Goal: Information Seeking & Learning: Learn about a topic

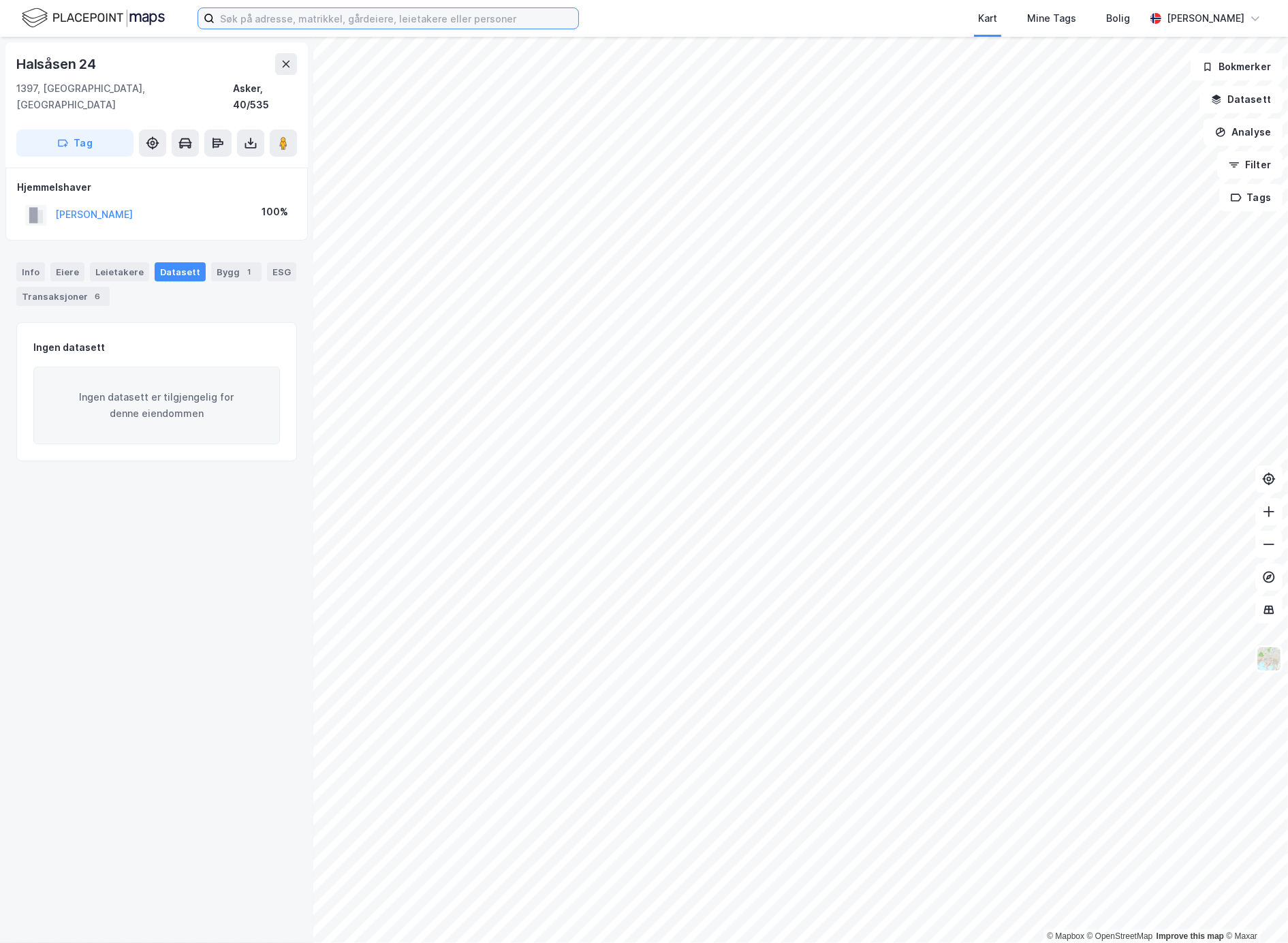
click at [284, 21] on input at bounding box center [396, 19] width 364 height 21
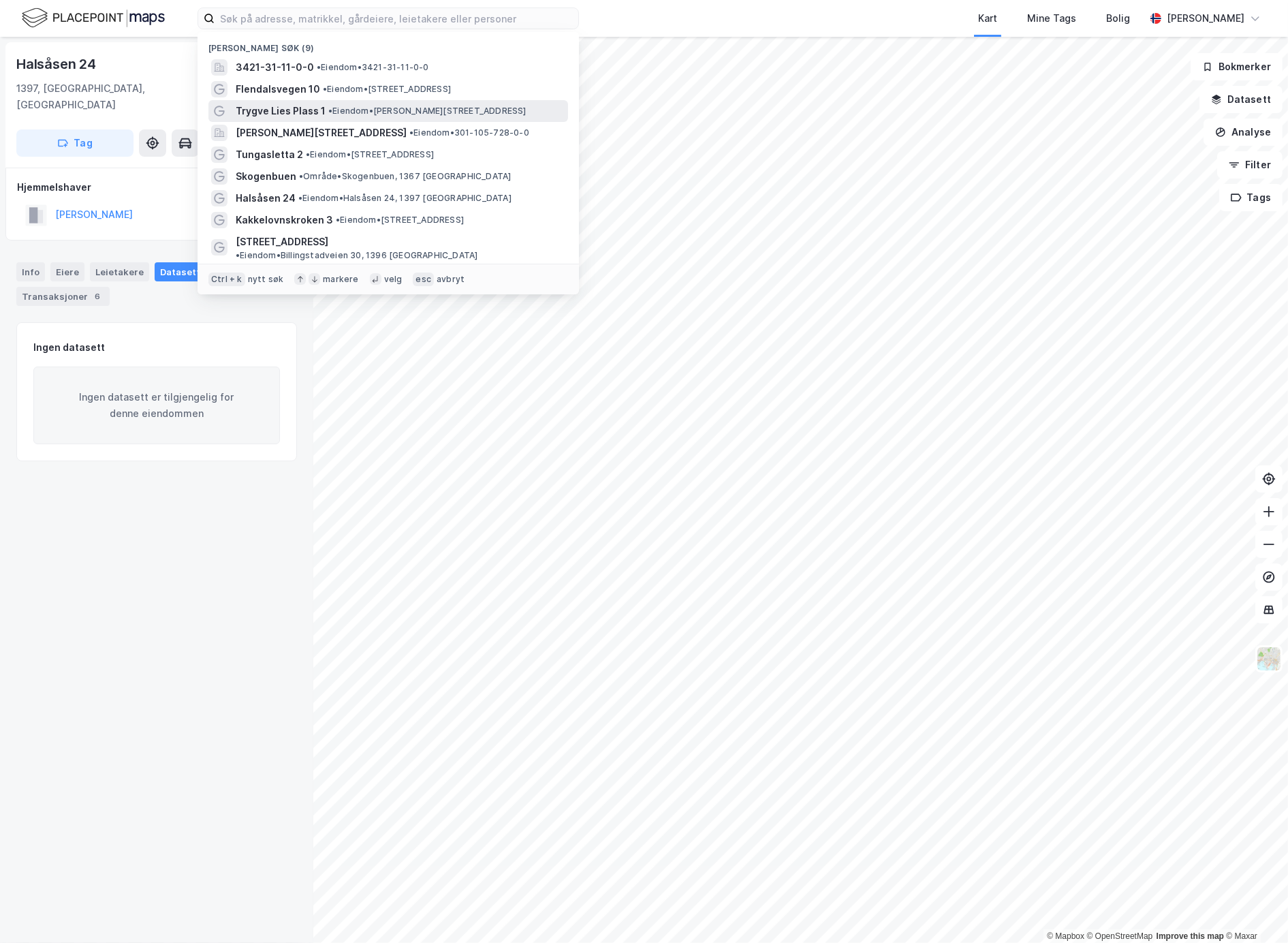
click at [294, 105] on span "Trygve Lies Plass 1" at bounding box center [281, 110] width 90 height 16
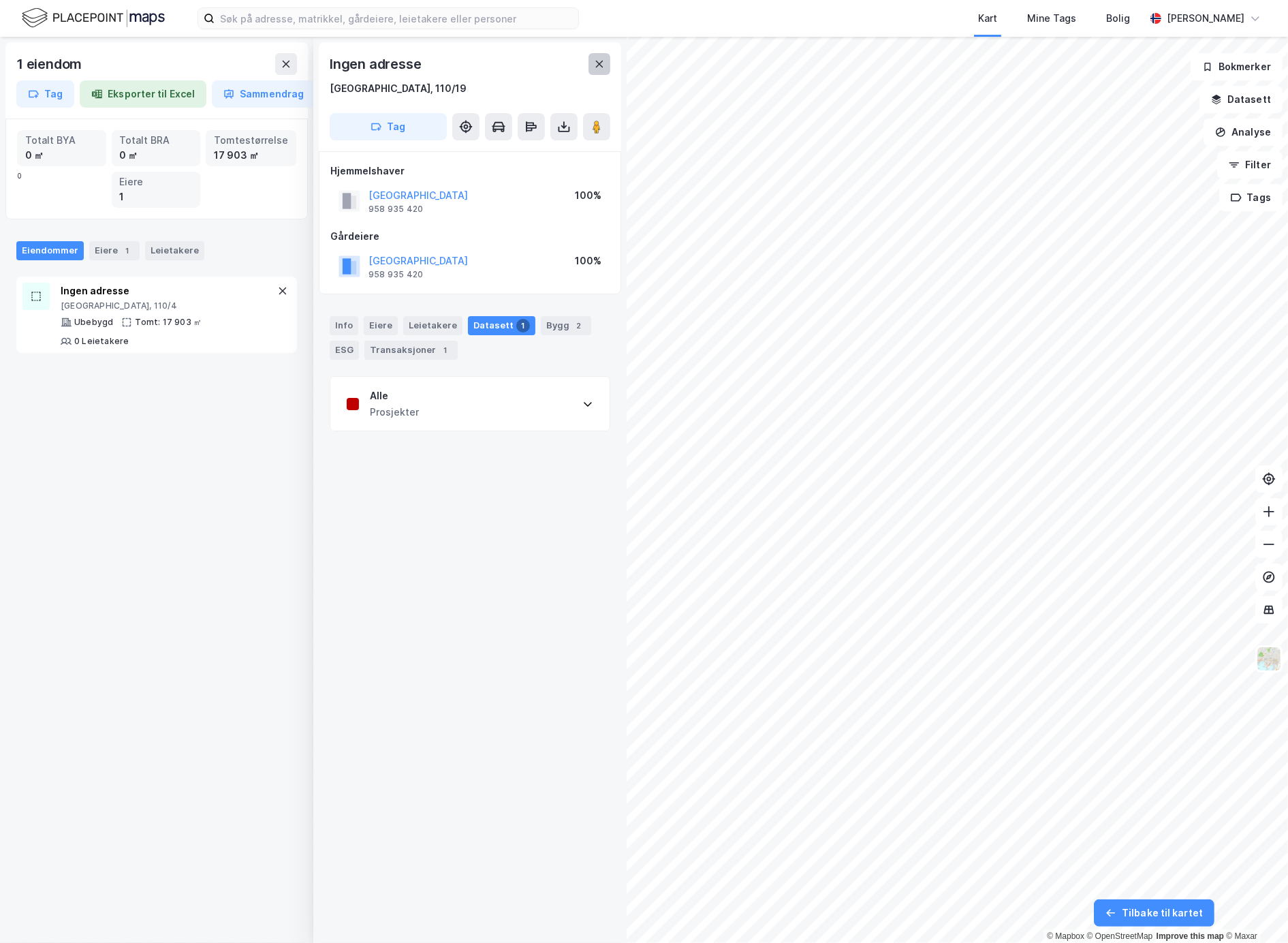
click at [597, 62] on icon at bounding box center [600, 64] width 11 height 11
click at [281, 65] on icon at bounding box center [286, 64] width 11 height 11
